Goal: Use online tool/utility: Utilize a website feature to perform a specific function

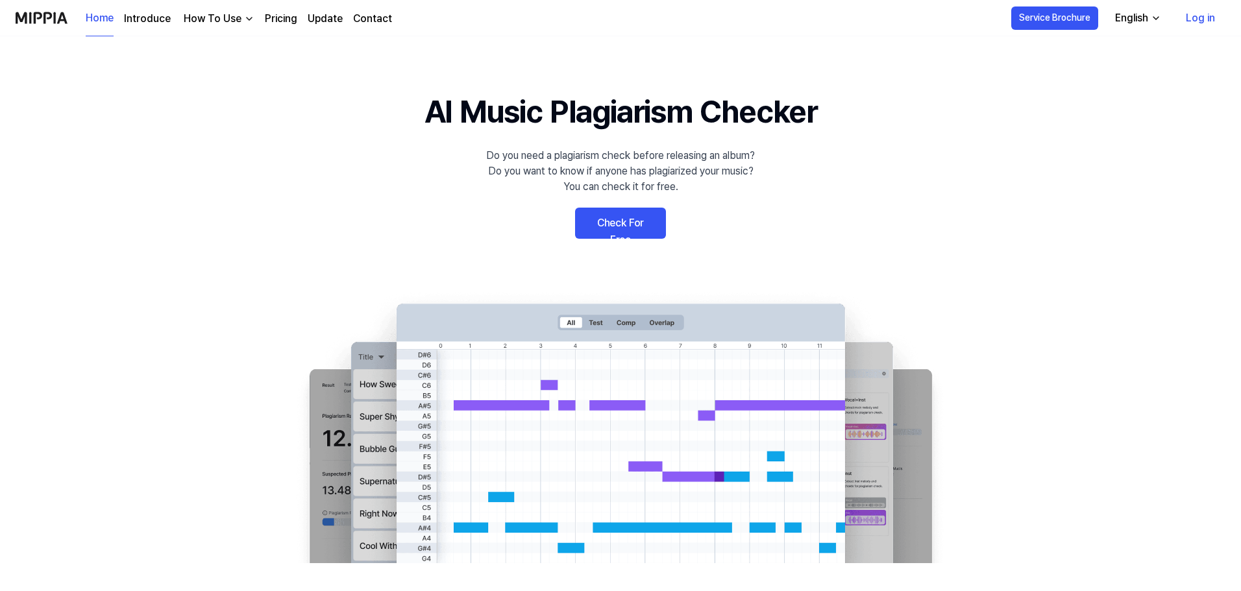
click at [601, 232] on link "Check For Free" at bounding box center [620, 223] width 91 height 31
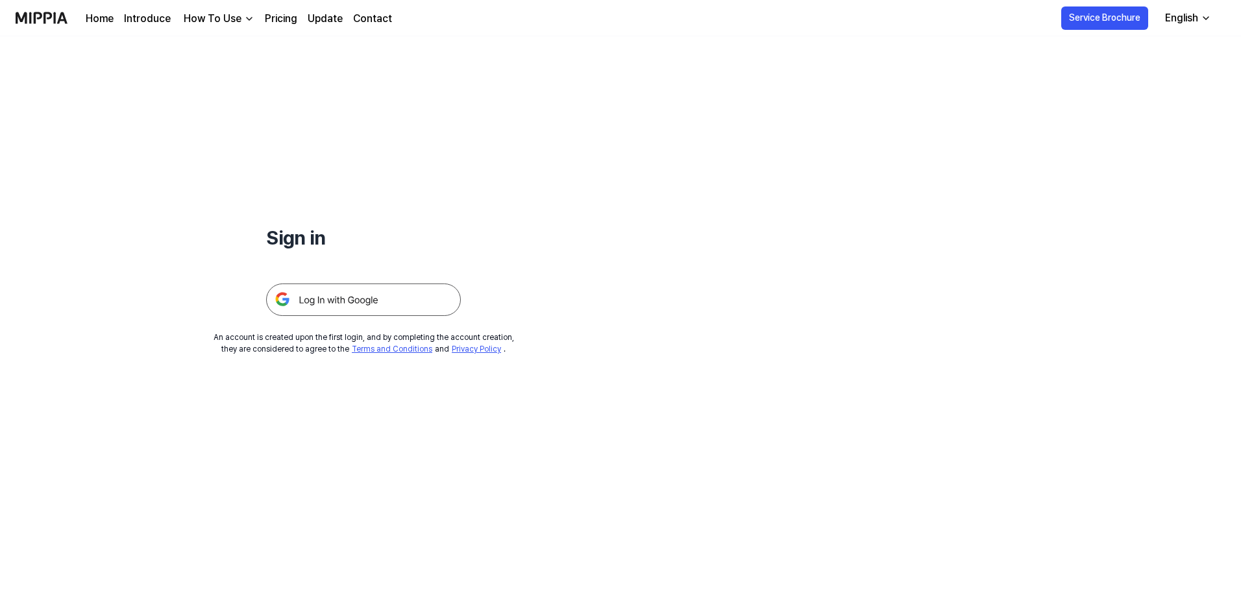
click at [335, 307] on img at bounding box center [363, 300] width 195 height 32
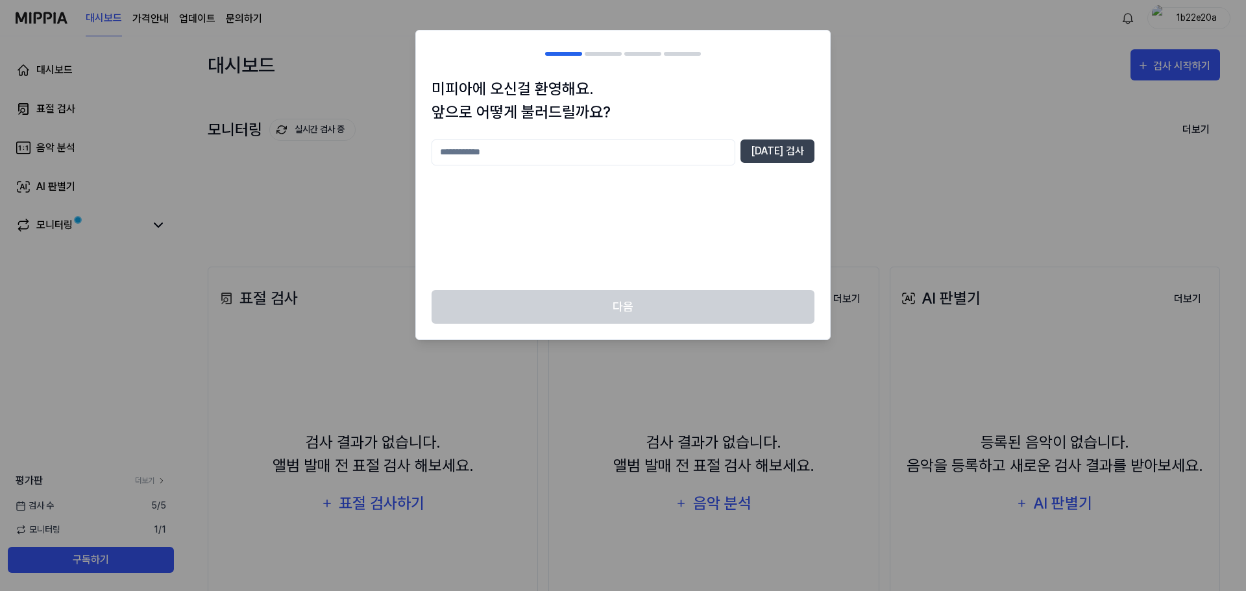
click at [557, 153] on input "text" at bounding box center [583, 153] width 304 height 26
type input "*"
type input "*****"
click at [790, 160] on button "중복 검사" at bounding box center [777, 151] width 74 height 23
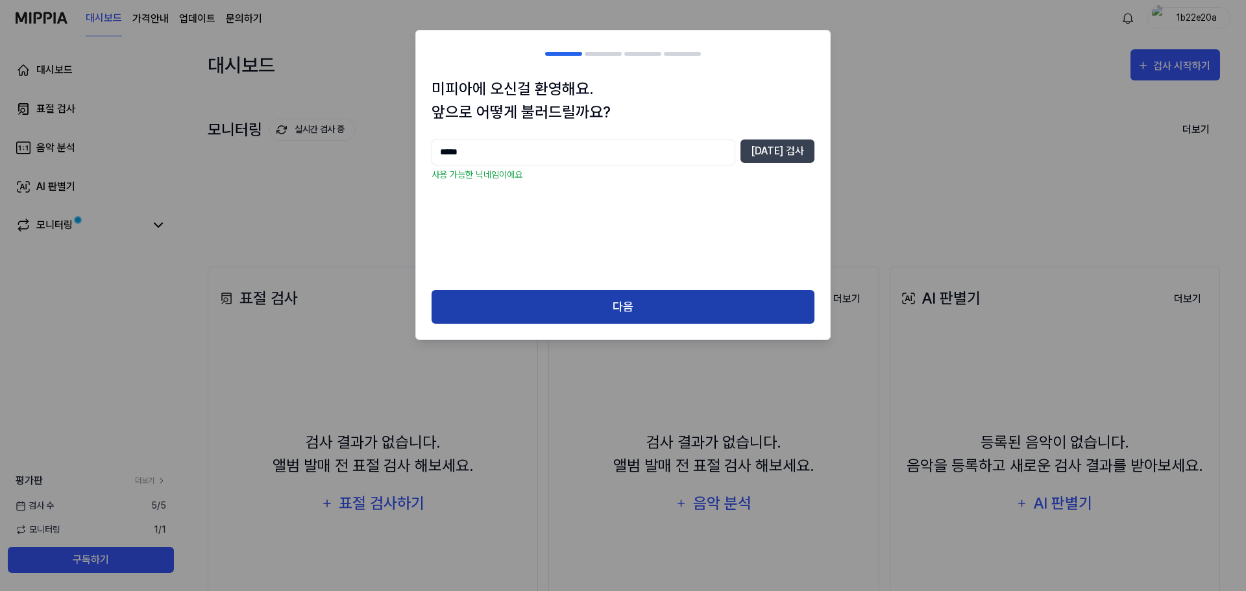
click at [629, 304] on button "다음" at bounding box center [622, 307] width 383 height 34
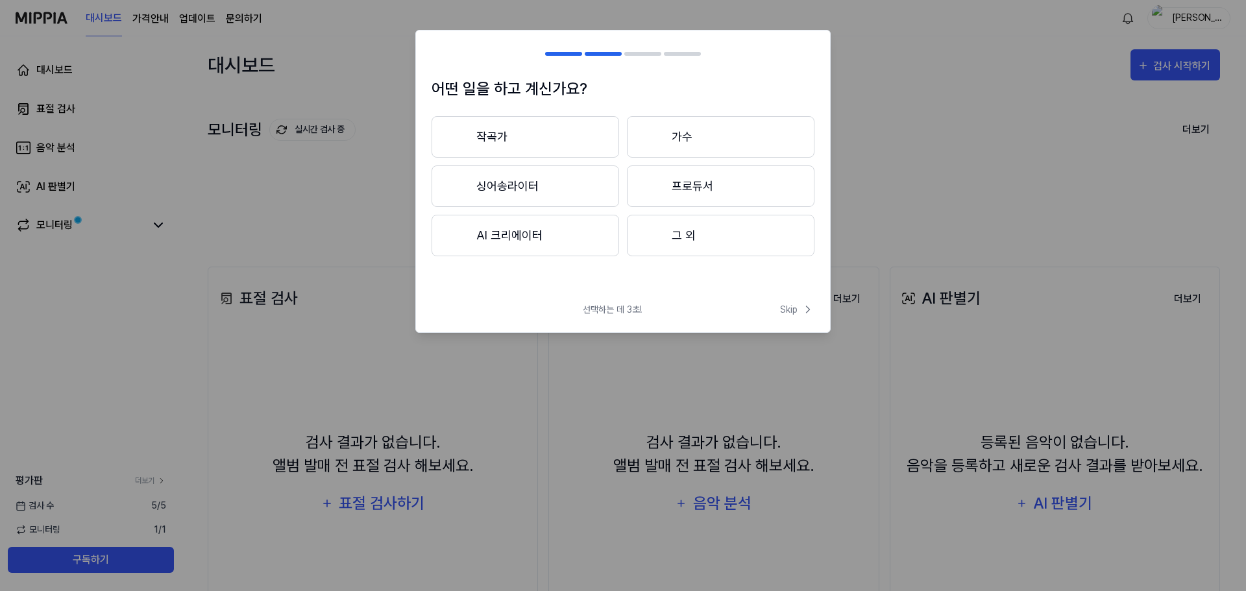
click at [562, 234] on button "AI 크리에이터" at bounding box center [525, 236] width 188 height 42
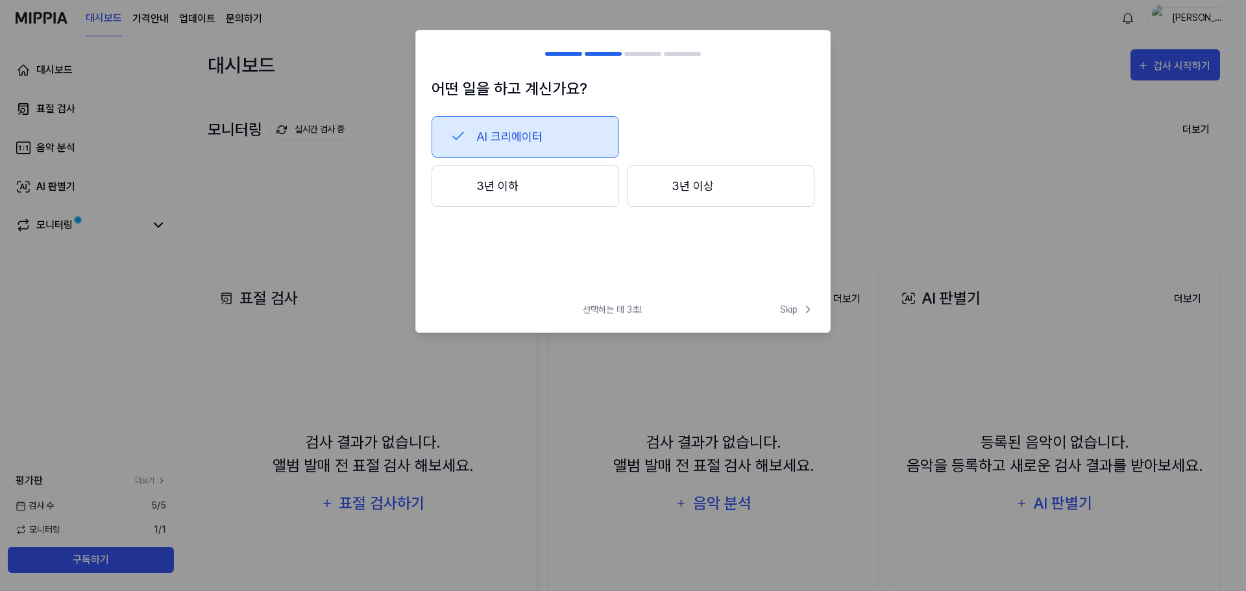
click at [577, 197] on button "3년 이하" at bounding box center [525, 186] width 188 height 42
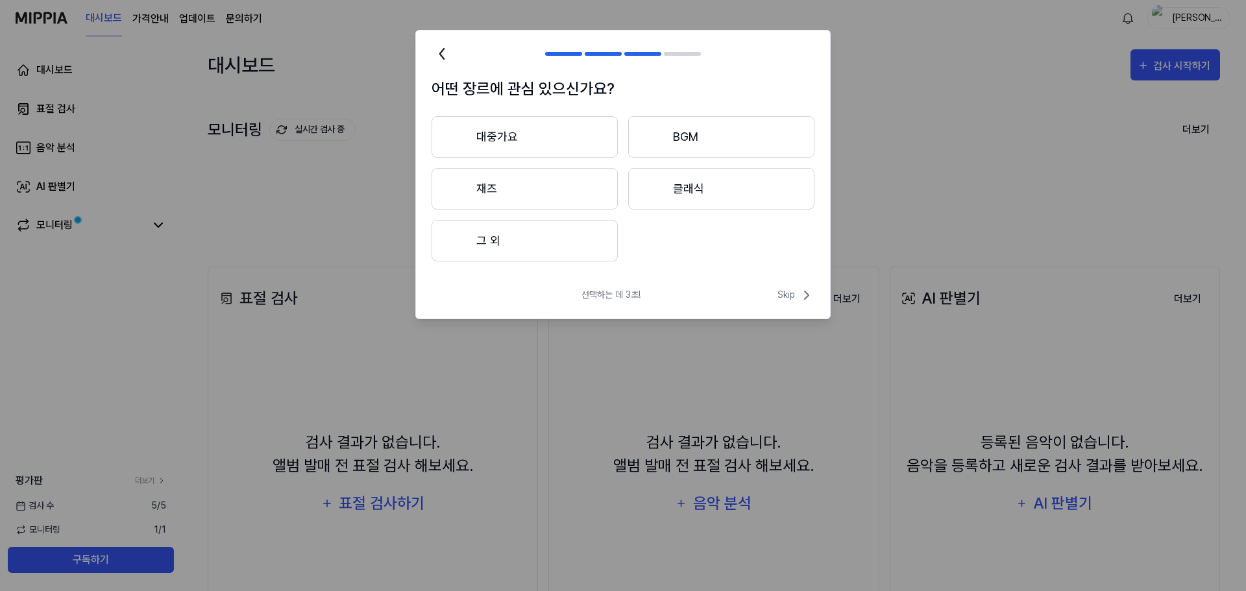
click at [569, 191] on button "재즈" at bounding box center [524, 189] width 186 height 42
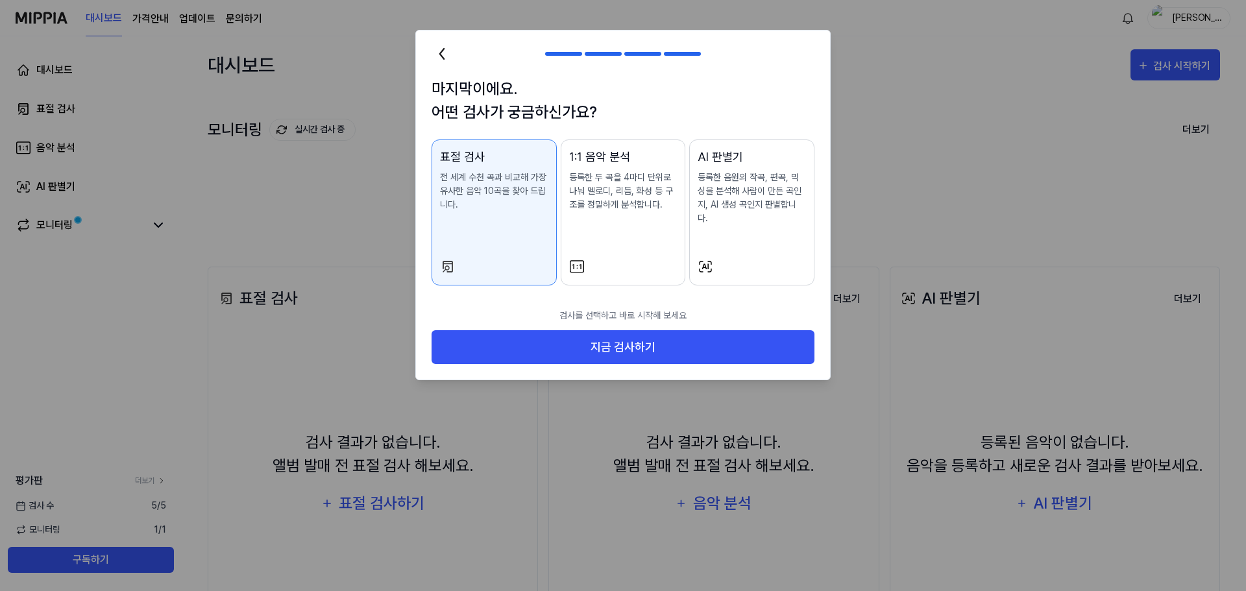
drag, startPoint x: 551, startPoint y: 334, endPoint x: 728, endPoint y: 302, distance: 180.0
click at [728, 302] on div "검사를 선택하고 바로 시작해 보세요 지금 검사하기" at bounding box center [623, 340] width 414 height 79
click at [738, 232] on div "AI 판별기 등록한 음원의 작곡, 편곡, 믹싱을 분석해 사람이 만든 곡인지, AI 생성 곡인지 판별합니다." at bounding box center [752, 199] width 108 height 103
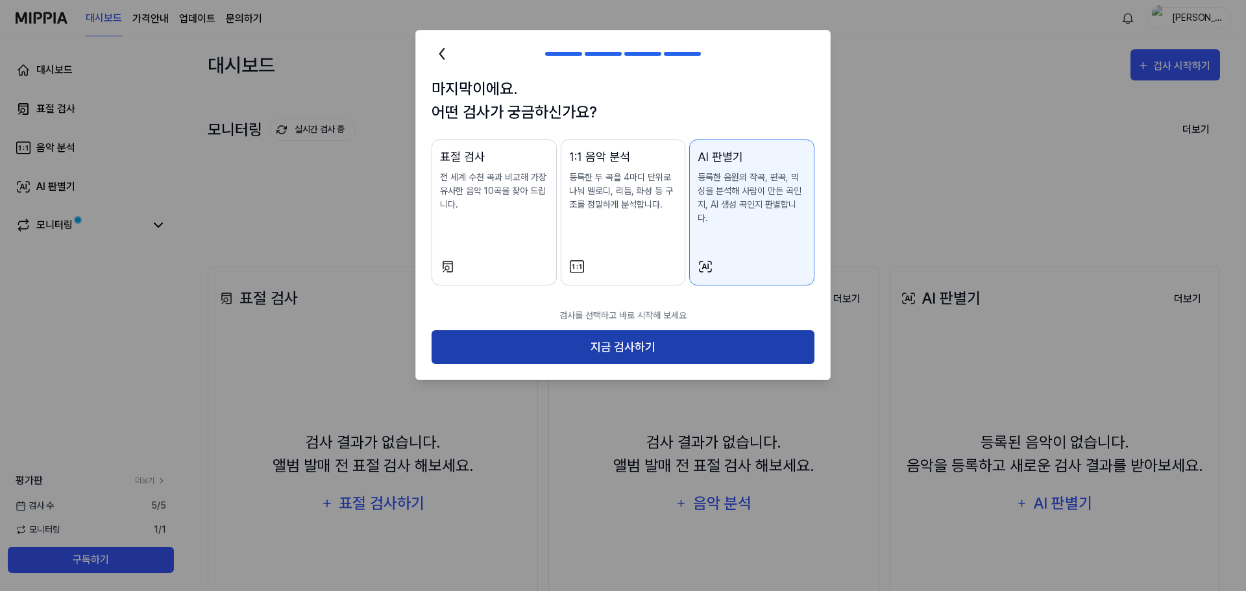
click at [678, 334] on button "지금 검사하기" at bounding box center [622, 347] width 383 height 34
